Goal: Information Seeking & Learning: Compare options

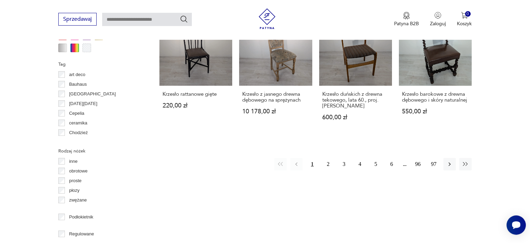
scroll to position [725, 0]
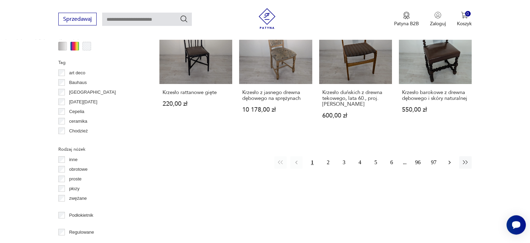
click at [453, 159] on icon "button" at bounding box center [449, 162] width 7 height 7
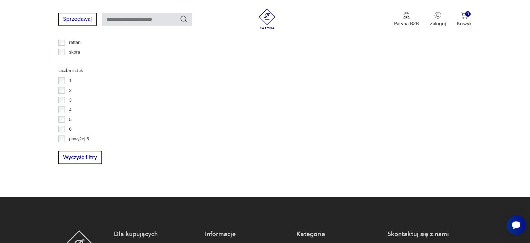
scroll to position [993, 0]
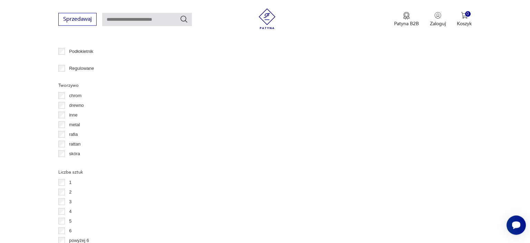
scroll to position [896, 0]
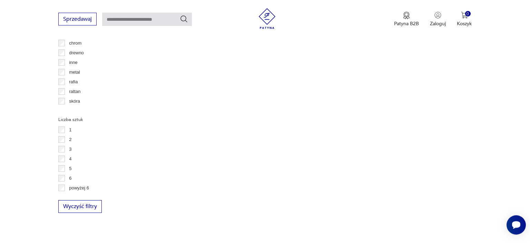
scroll to position [946, 0]
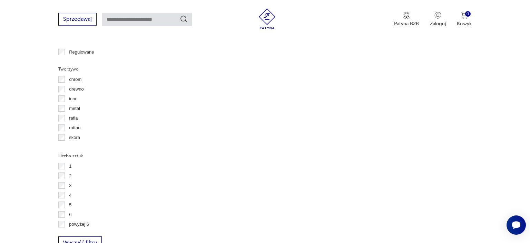
scroll to position [910, 0]
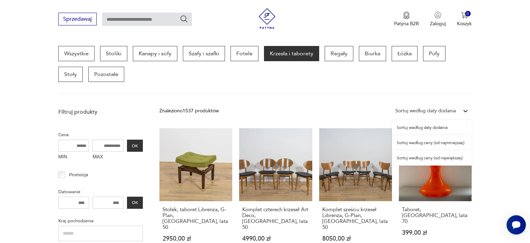
scroll to position [183, 0]
click at [419, 111] on div "Sortuj według daty dodania" at bounding box center [426, 111] width 60 height 8
click at [430, 160] on div "Sortuj według ceny (od największej)" at bounding box center [432, 157] width 80 height 15
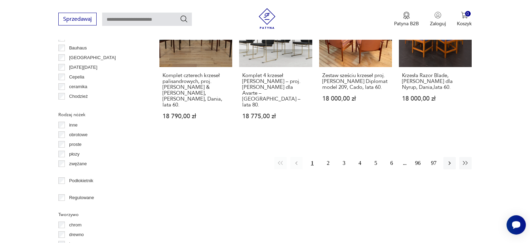
scroll to position [761, 0]
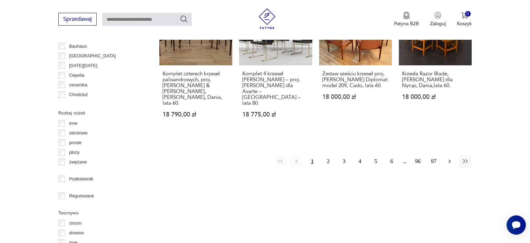
click at [450, 155] on button "button" at bounding box center [450, 161] width 12 height 12
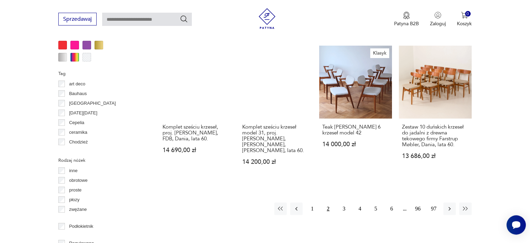
scroll to position [723, 0]
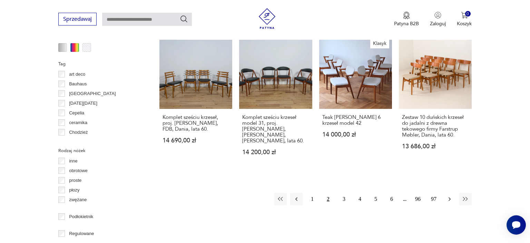
click at [448, 195] on icon "button" at bounding box center [449, 198] width 7 height 7
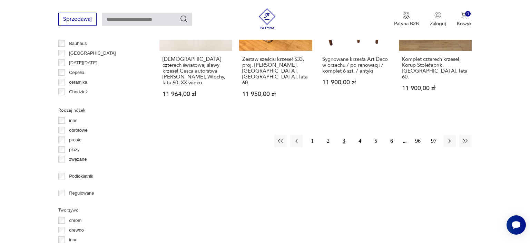
scroll to position [772, 0]
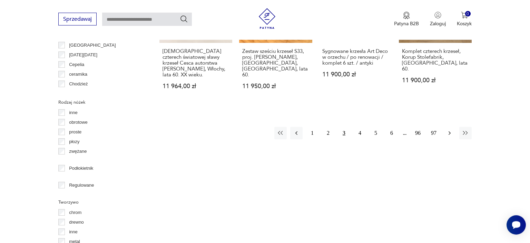
click at [449, 129] on icon "button" at bounding box center [449, 132] width 7 height 7
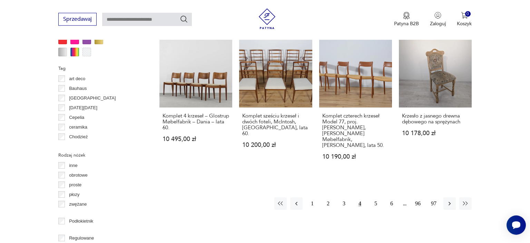
scroll to position [722, 0]
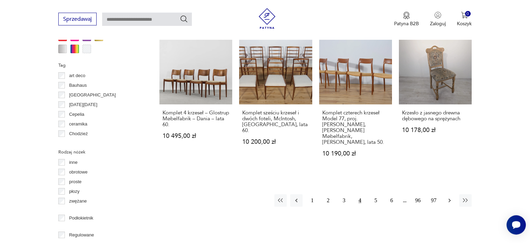
click at [449, 198] on icon "button" at bounding box center [450, 200] width 2 height 4
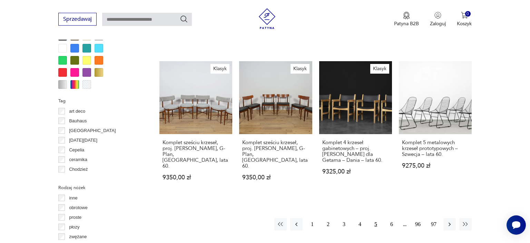
scroll to position [693, 0]
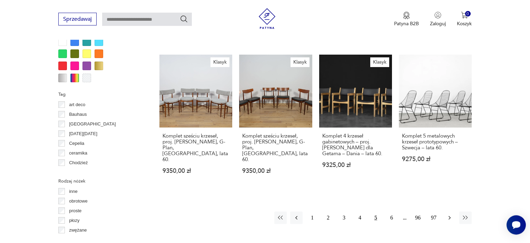
click at [448, 214] on icon "button" at bounding box center [449, 217] width 7 height 7
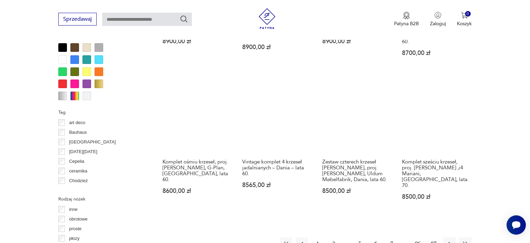
scroll to position [679, 0]
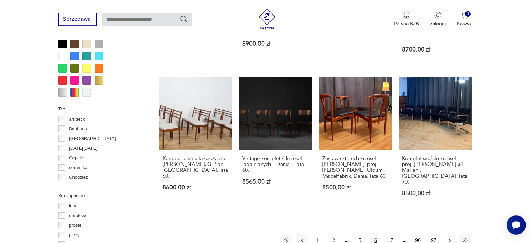
click at [450, 236] on icon "button" at bounding box center [449, 239] width 7 height 7
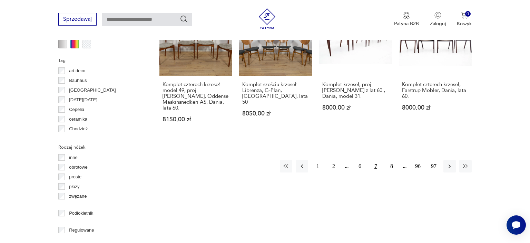
scroll to position [732, 0]
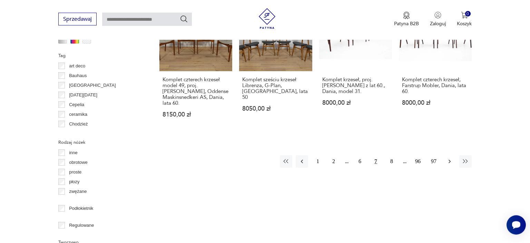
click at [447, 158] on icon "button" at bounding box center [449, 161] width 7 height 7
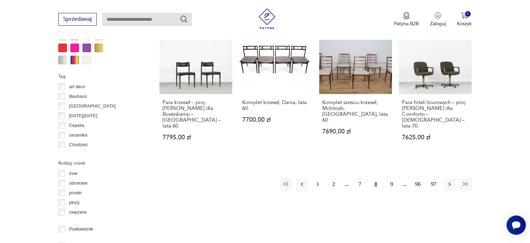
scroll to position [780, 0]
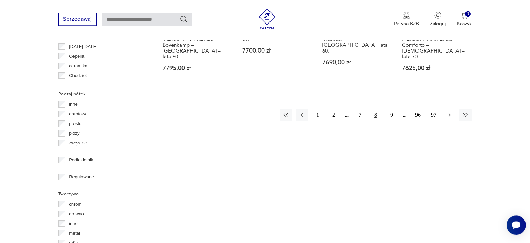
click at [450, 111] on icon "button" at bounding box center [449, 114] width 7 height 7
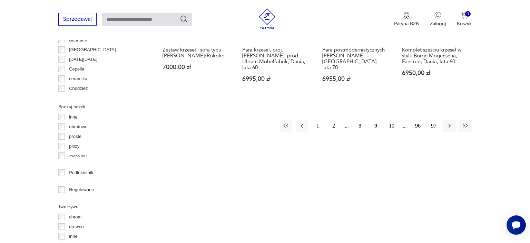
scroll to position [770, 0]
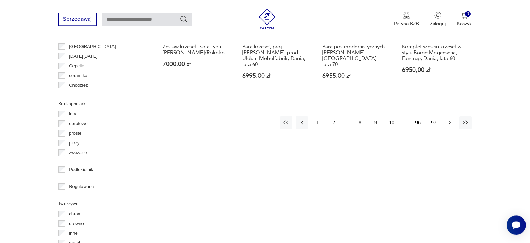
click at [449, 119] on icon "button" at bounding box center [449, 122] width 7 height 7
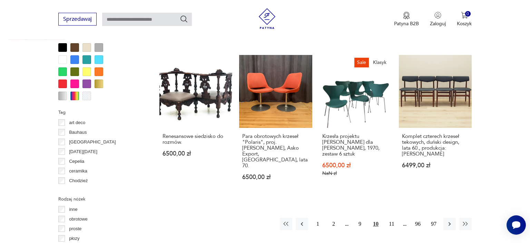
scroll to position [677, 0]
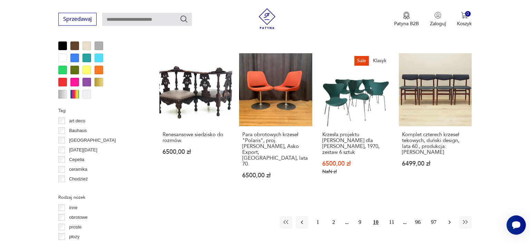
click at [451, 218] on icon "button" at bounding box center [449, 221] width 7 height 7
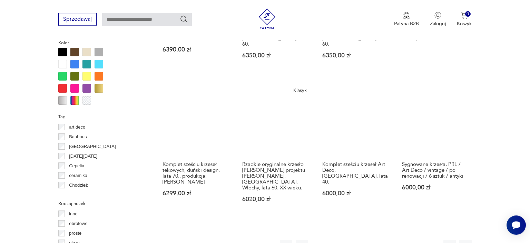
scroll to position [714, 0]
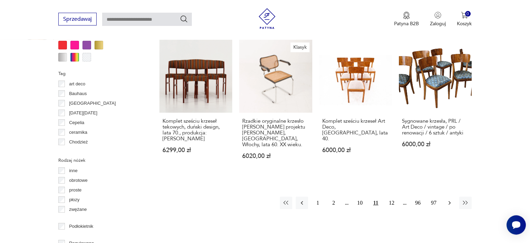
click at [449, 199] on icon "button" at bounding box center [449, 202] width 7 height 7
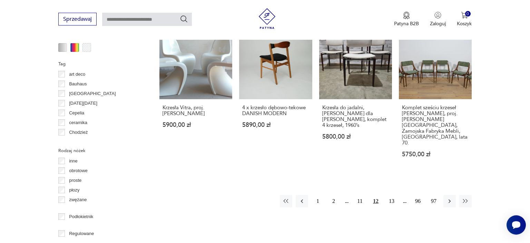
scroll to position [725, 0]
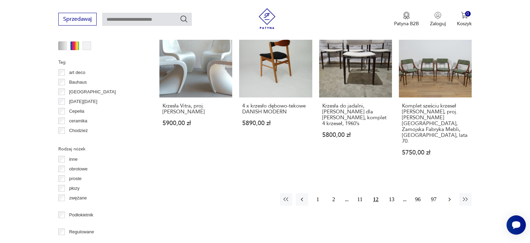
click at [449, 196] on icon "button" at bounding box center [449, 199] width 7 height 7
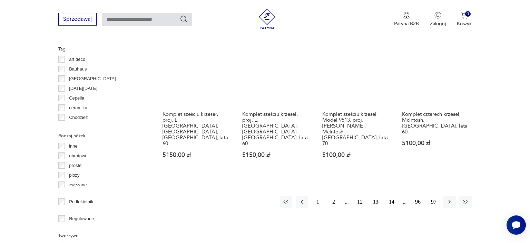
scroll to position [740, 0]
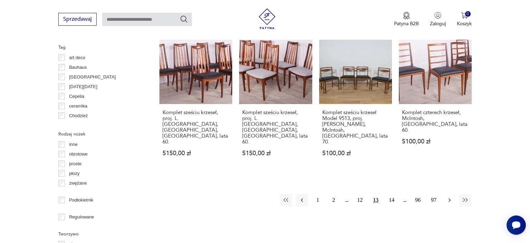
click at [450, 196] on icon "button" at bounding box center [449, 199] width 7 height 7
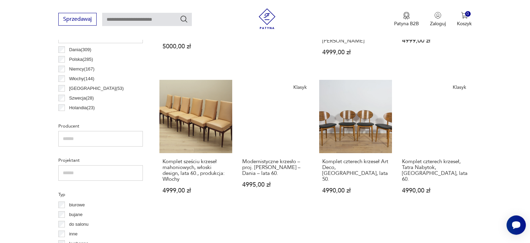
scroll to position [382, 0]
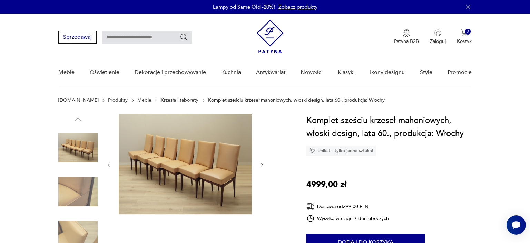
click at [192, 171] on img at bounding box center [185, 164] width 133 height 100
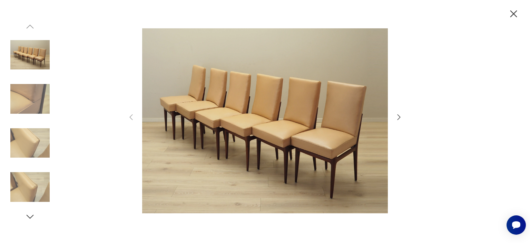
click at [400, 118] on icon "button" at bounding box center [399, 117] width 3 height 6
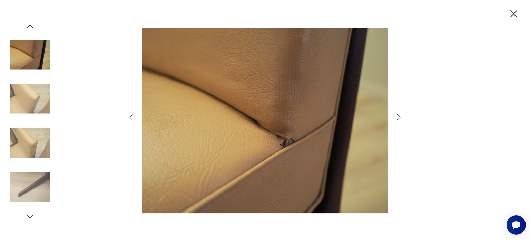
click at [400, 118] on icon "button" at bounding box center [399, 117] width 3 height 6
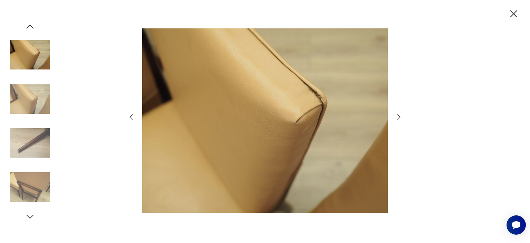
click at [400, 118] on icon "button" at bounding box center [399, 117] width 3 height 6
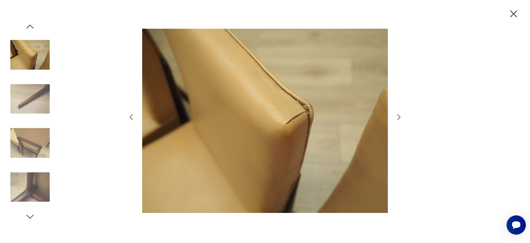
click at [400, 118] on icon "button" at bounding box center [399, 117] width 3 height 6
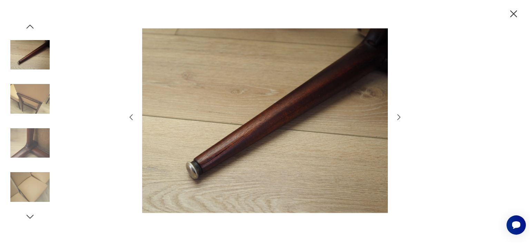
click at [400, 118] on icon "button" at bounding box center [399, 117] width 3 height 6
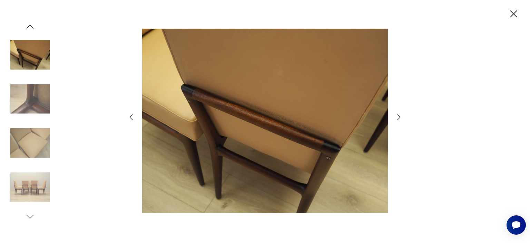
click at [400, 118] on icon "button" at bounding box center [399, 117] width 3 height 6
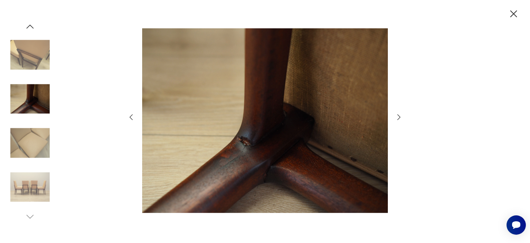
click at [400, 118] on icon "button" at bounding box center [399, 117] width 3 height 6
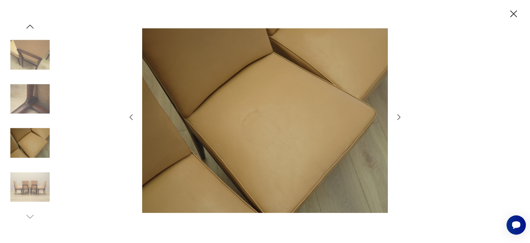
click at [400, 118] on icon "button" at bounding box center [399, 117] width 3 height 6
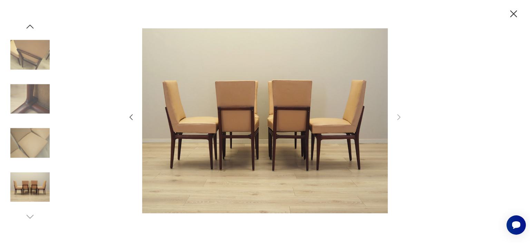
click at [513, 16] on icon "button" at bounding box center [514, 14] width 12 height 12
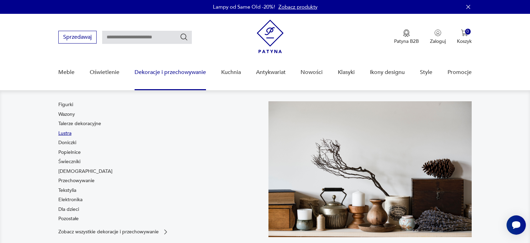
click at [63, 133] on link "Lustra" at bounding box center [64, 133] width 13 height 7
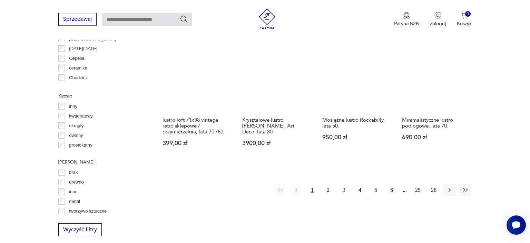
scroll to position [646, 0]
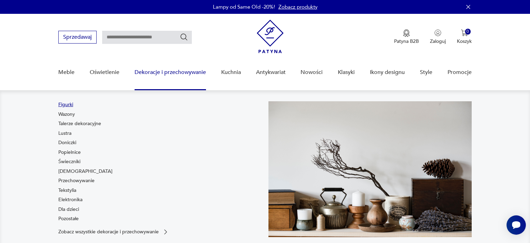
click at [65, 104] on link "Figurki" at bounding box center [65, 104] width 15 height 7
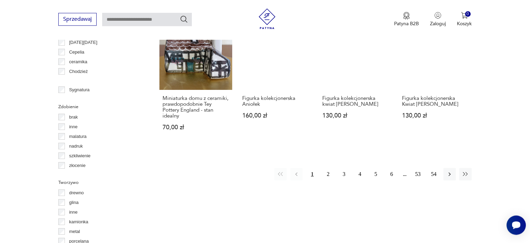
scroll to position [699, 0]
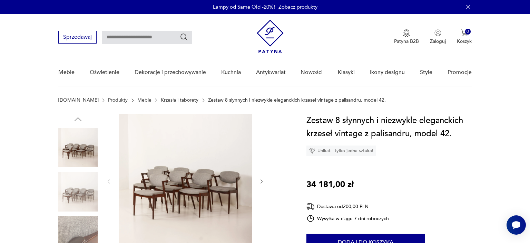
click at [188, 175] on img at bounding box center [185, 180] width 133 height 133
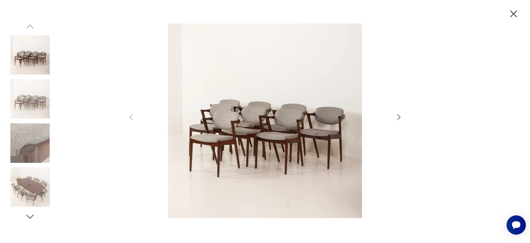
click at [400, 118] on icon "button" at bounding box center [399, 117] width 3 height 6
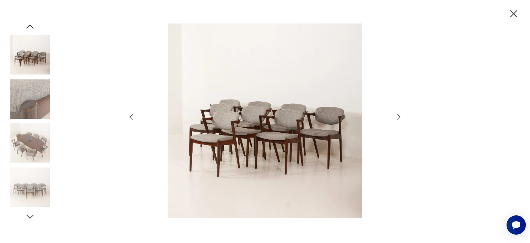
click at [400, 118] on icon "button" at bounding box center [399, 117] width 3 height 6
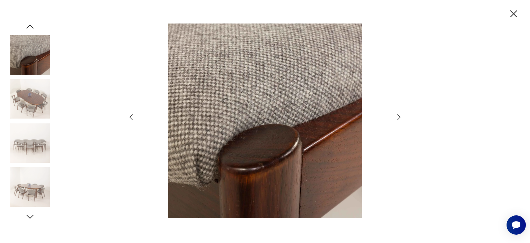
click at [400, 118] on icon "button" at bounding box center [399, 117] width 3 height 6
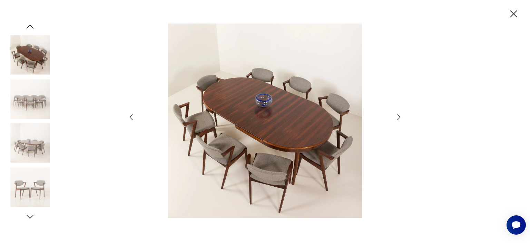
click at [400, 118] on icon "button" at bounding box center [399, 117] width 3 height 6
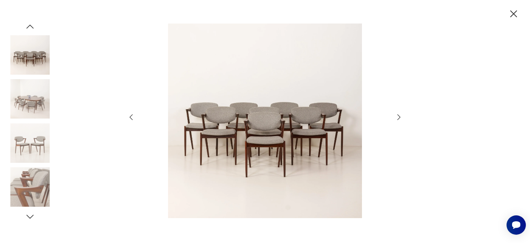
click at [400, 118] on icon "button" at bounding box center [399, 117] width 3 height 6
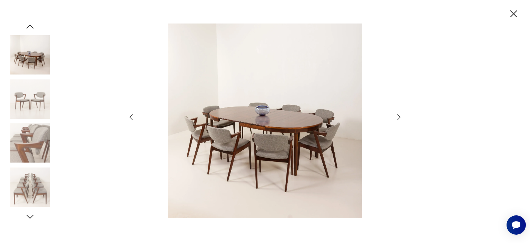
click at [400, 118] on icon "button" at bounding box center [399, 117] width 3 height 6
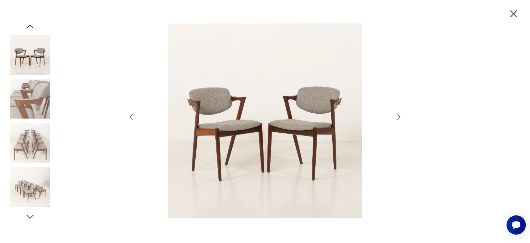
click at [400, 118] on icon "button" at bounding box center [399, 117] width 3 height 6
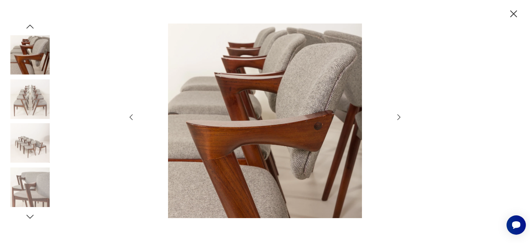
click at [400, 118] on icon "button" at bounding box center [399, 117] width 3 height 6
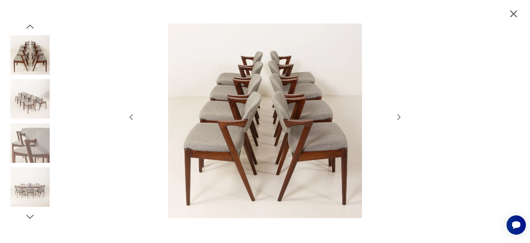
click at [400, 118] on icon "button" at bounding box center [399, 117] width 3 height 6
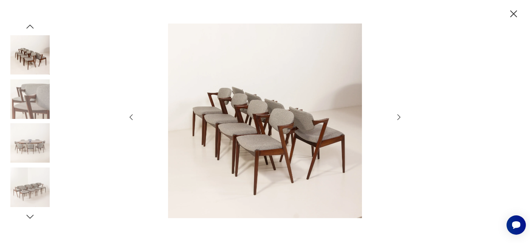
click at [515, 13] on icon "button" at bounding box center [514, 13] width 7 height 7
